Goal: Task Accomplishment & Management: Complete application form

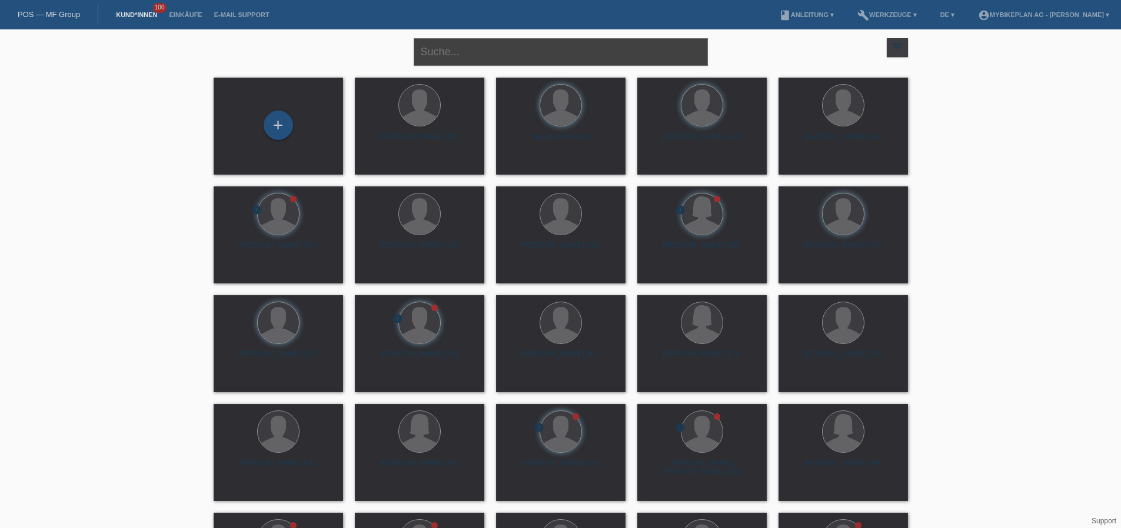
click at [565, 56] on input "text" at bounding box center [561, 52] width 294 height 28
paste input "Ramon Schneider"
type input "Ramon Schneider"
click at [451, 137] on div "Ramon Hans Schneider (38)" at bounding box center [419, 141] width 111 height 19
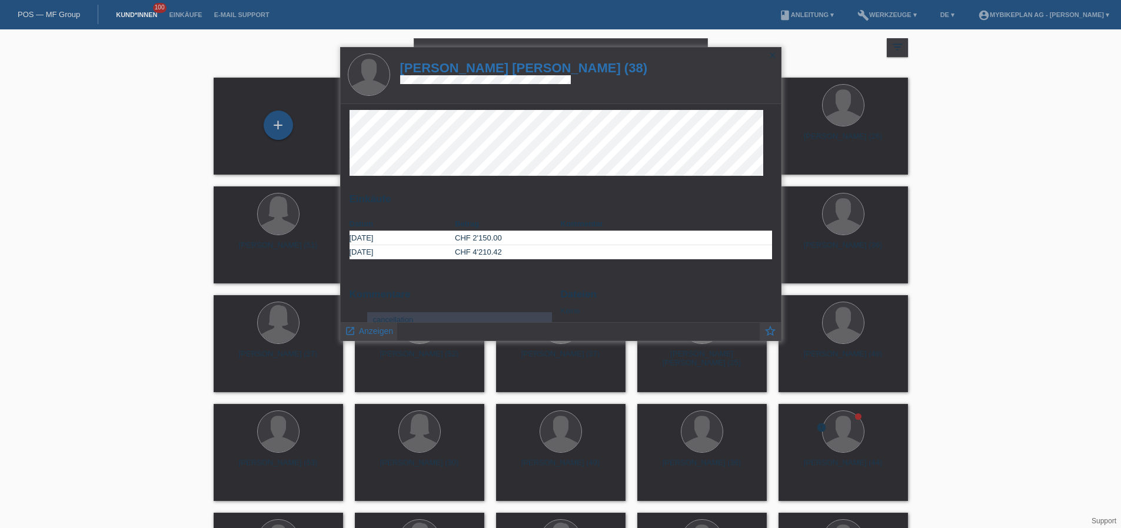
click at [494, 67] on h1 "Ramon Hans Schneider (38)" at bounding box center [524, 68] width 248 height 15
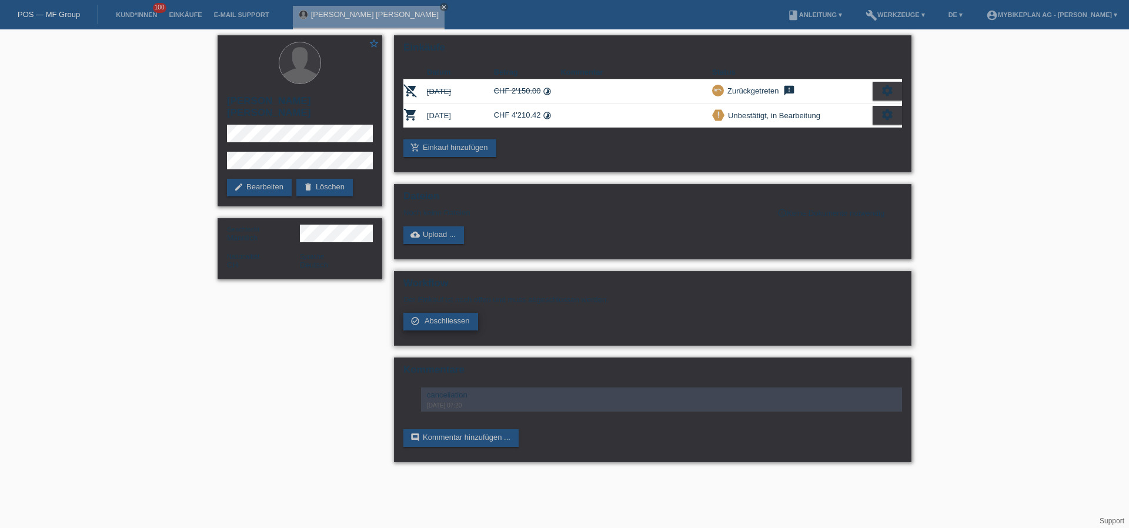
click at [445, 321] on span "Abschliessen" at bounding box center [447, 320] width 45 height 9
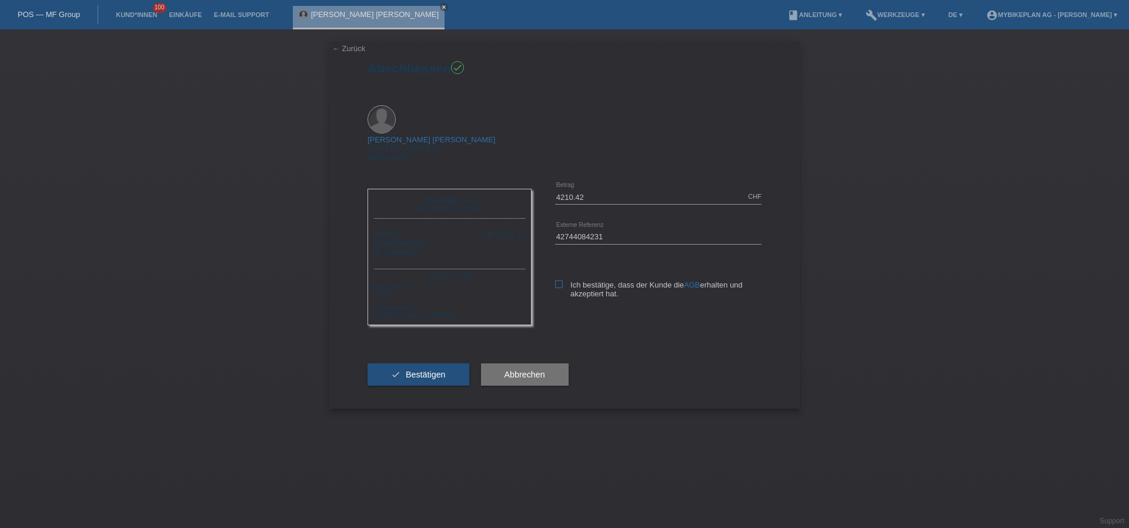
click at [559, 281] on icon at bounding box center [559, 285] width 8 height 8
click at [559, 281] on input "Ich bestätige, dass der Kunde die AGB erhalten und akzeptiert hat." at bounding box center [559, 285] width 8 height 8
checkbox input "true"
click at [429, 370] on span "Bestätigen" at bounding box center [426, 374] width 40 height 9
